Goal: Task Accomplishment & Management: Complete application form

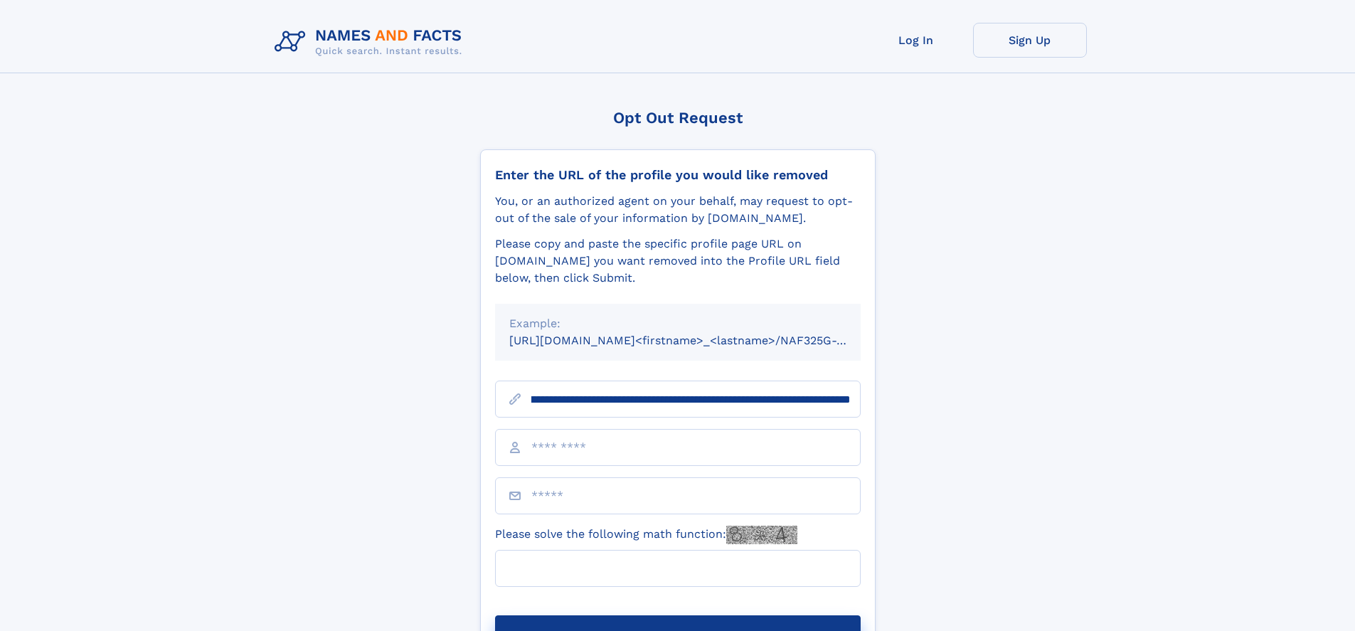
scroll to position [0, 193]
type input "**********"
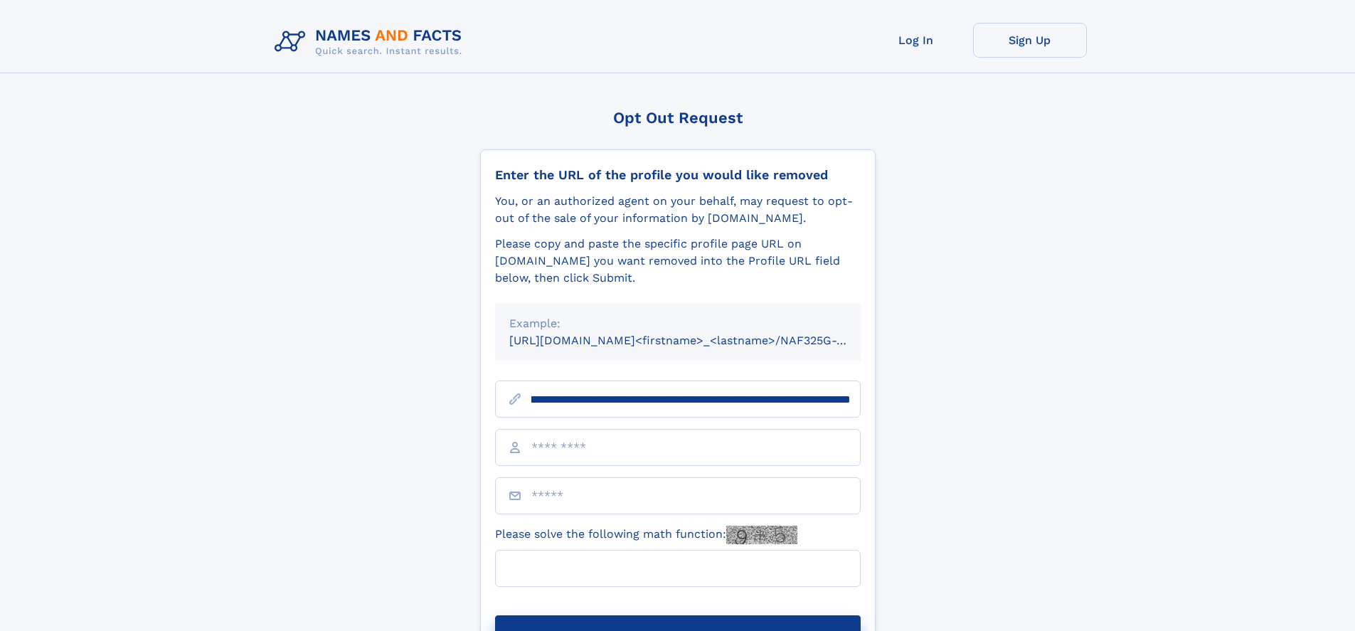
scroll to position [0, 193]
type input "**********"
